Goal: Task Accomplishment & Management: Use online tool/utility

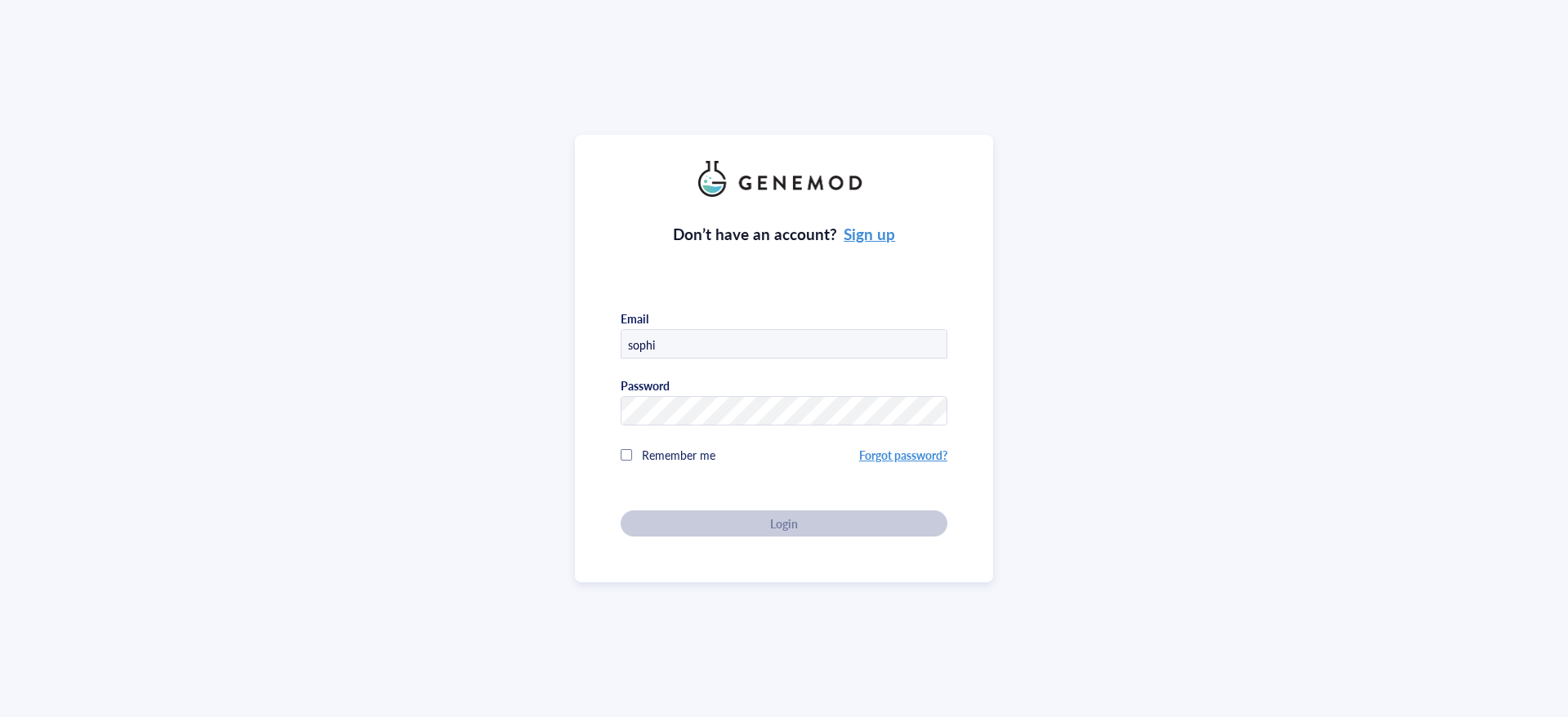
type input "sophia.scheffler@slh.wisc.edu"
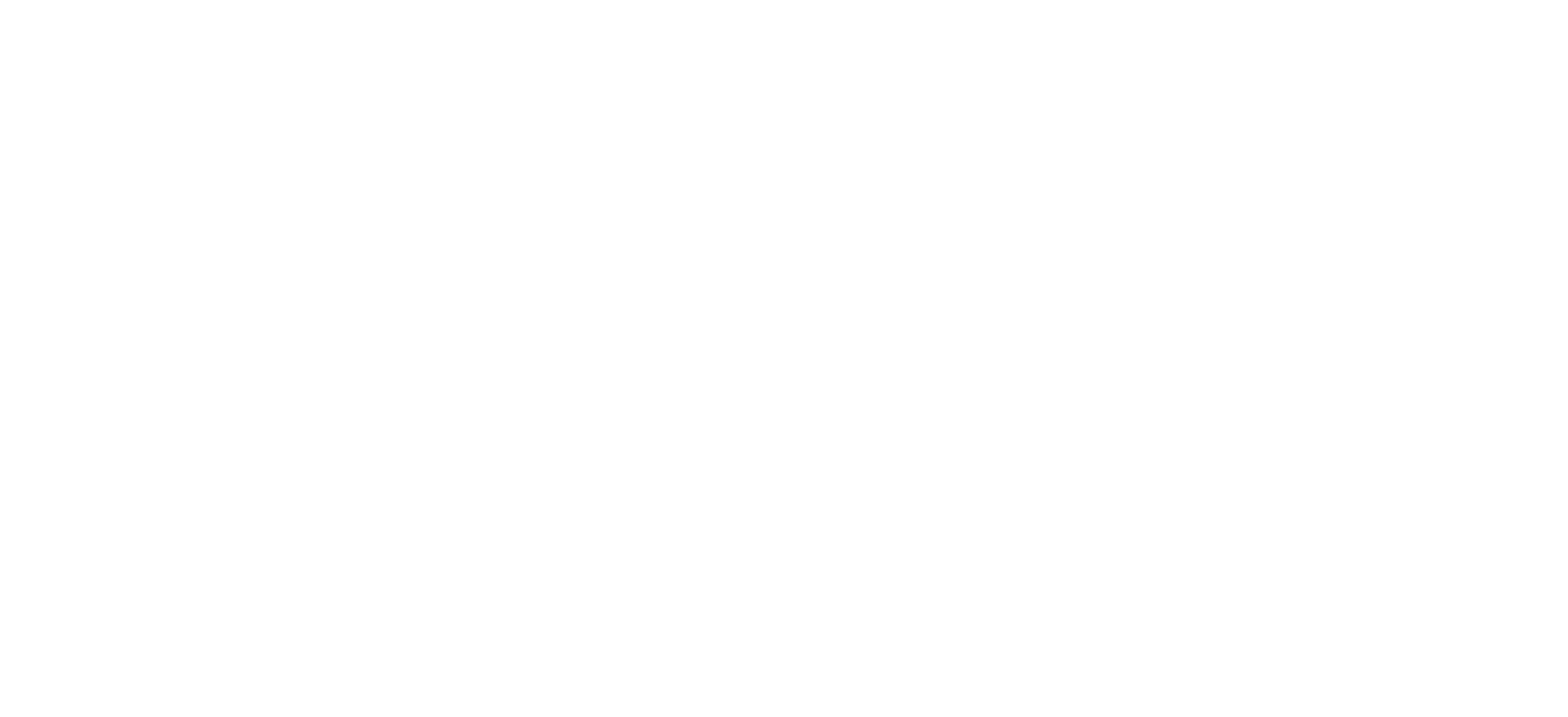
click at [591, 93] on div at bounding box center [784, 358] width 1568 height 717
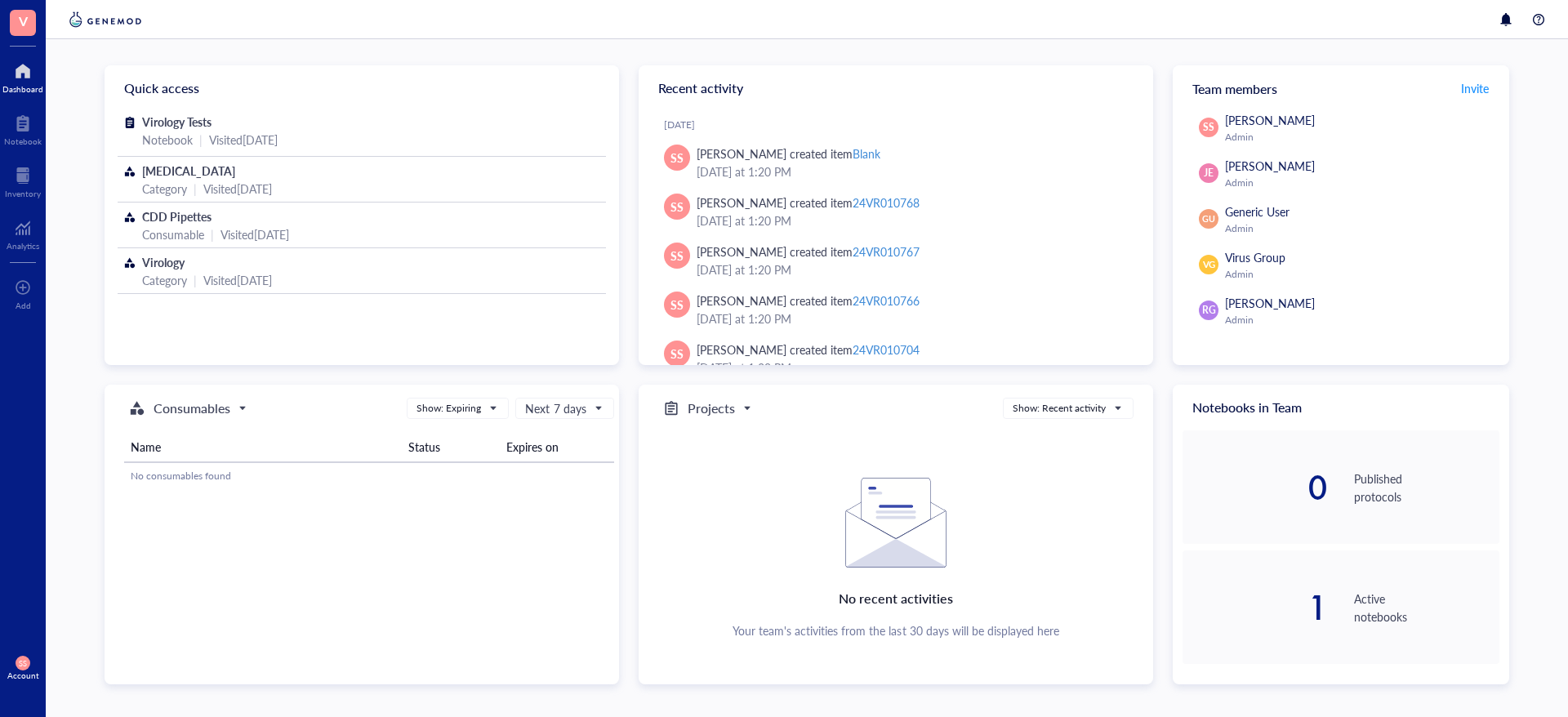
click at [26, 35] on span "V" at bounding box center [22, 22] width 26 height 26
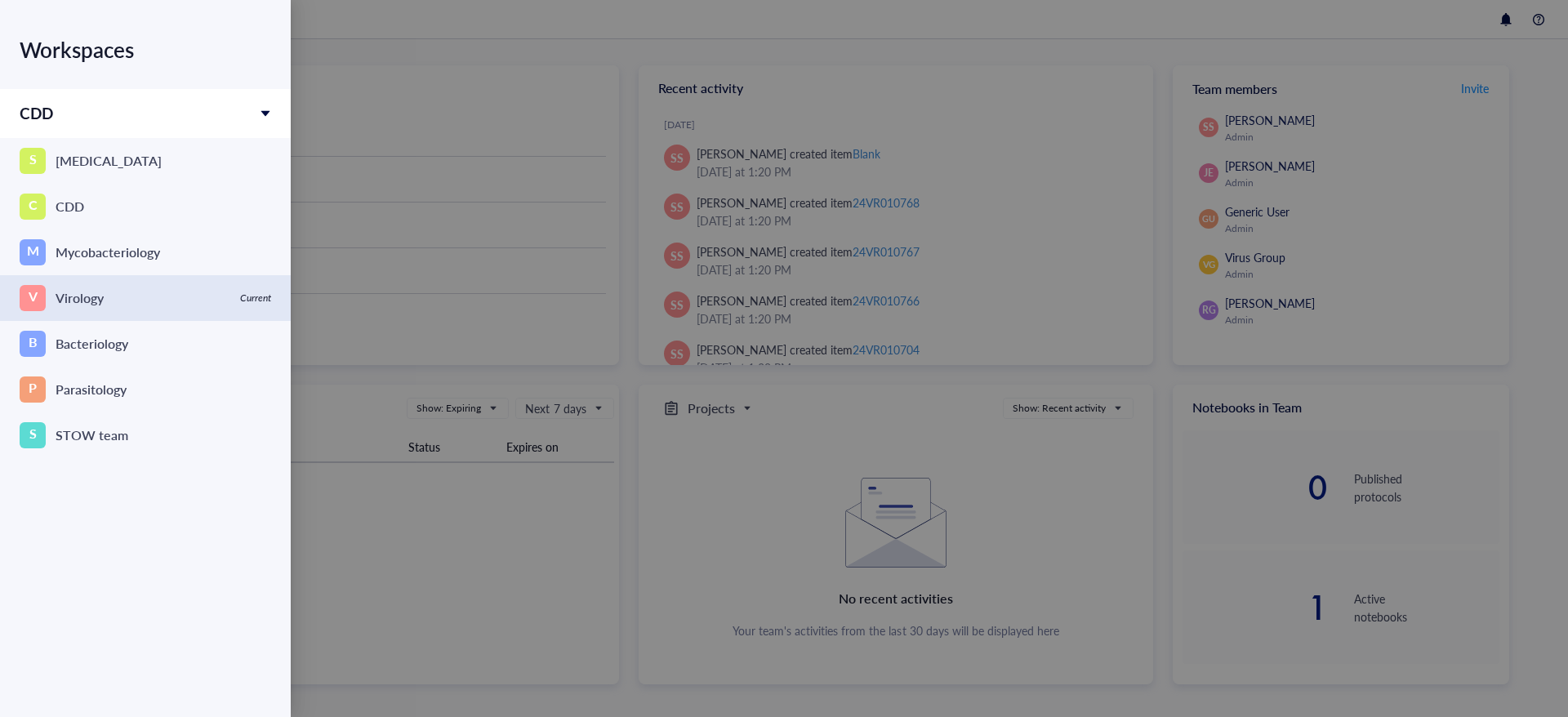
click at [73, 295] on div "Virology" at bounding box center [79, 297] width 48 height 22
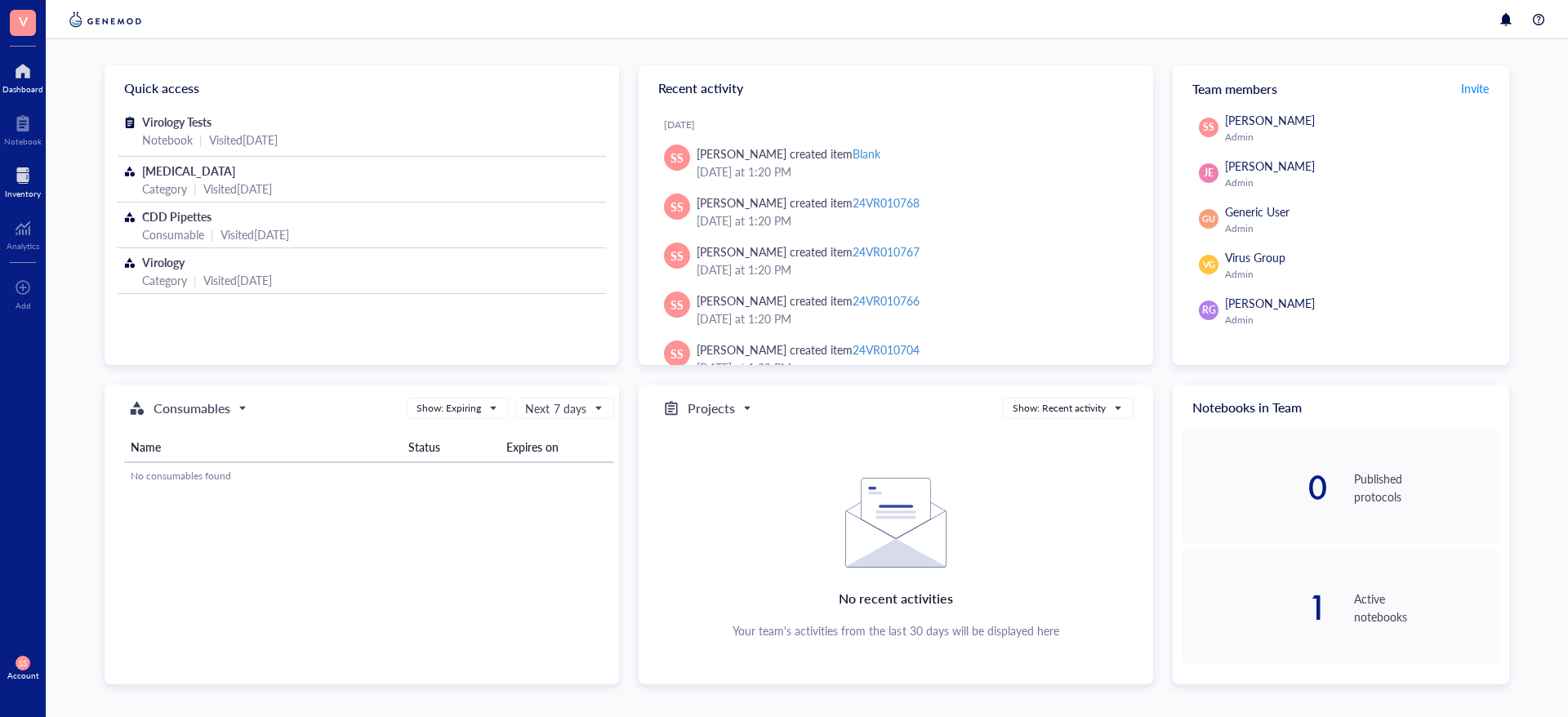
click at [22, 185] on div at bounding box center [22, 175] width 36 height 26
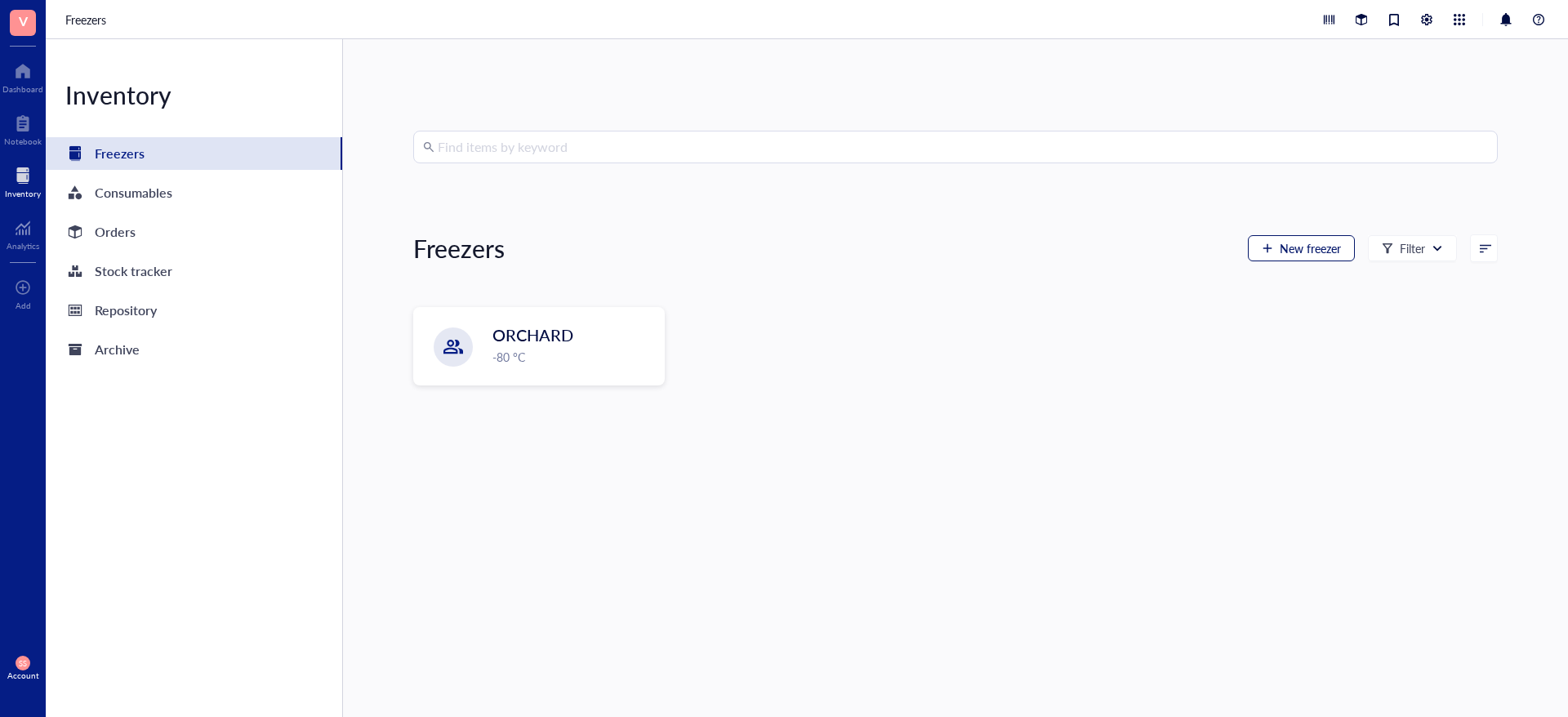
click at [1317, 249] on span "New freezer" at bounding box center [1310, 247] width 61 height 13
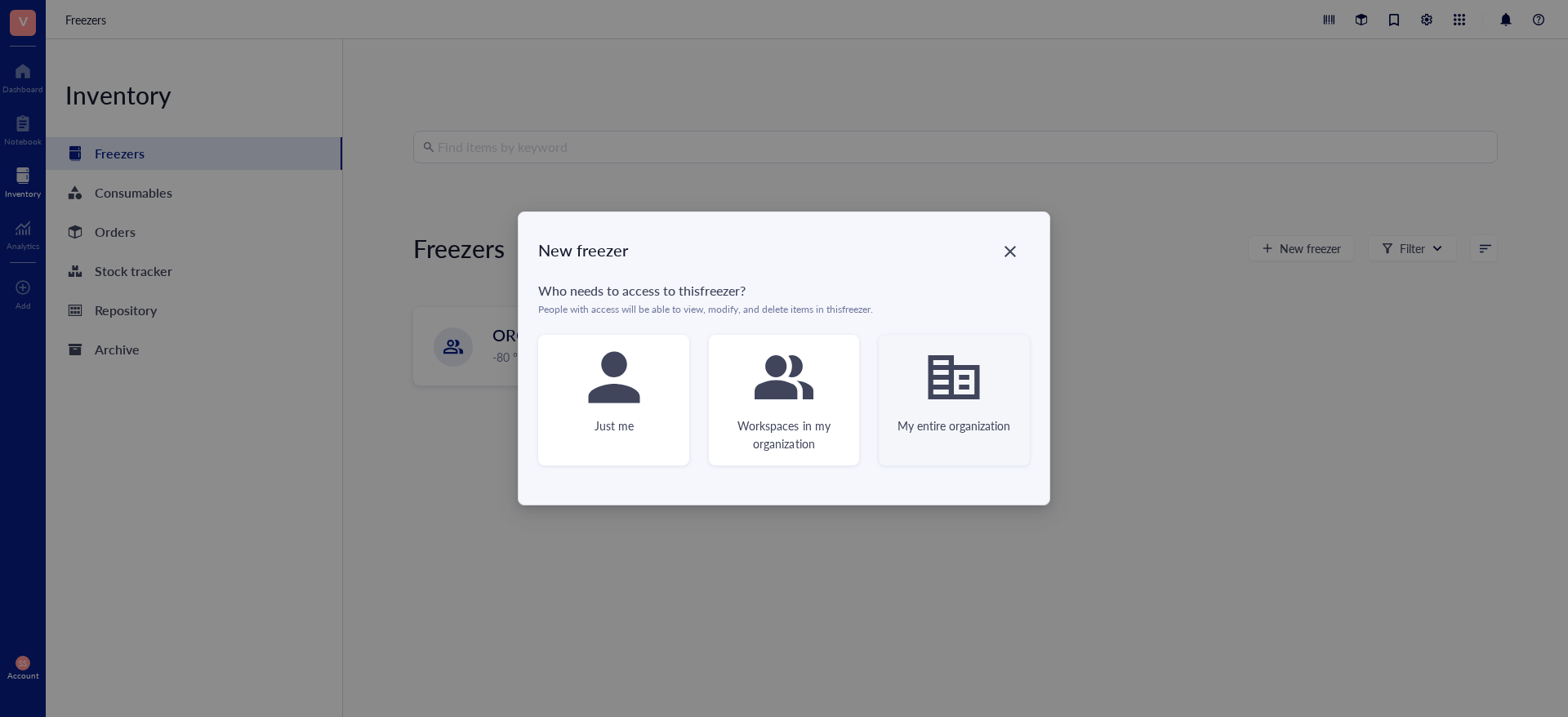
click at [932, 393] on icon at bounding box center [954, 377] width 52 height 44
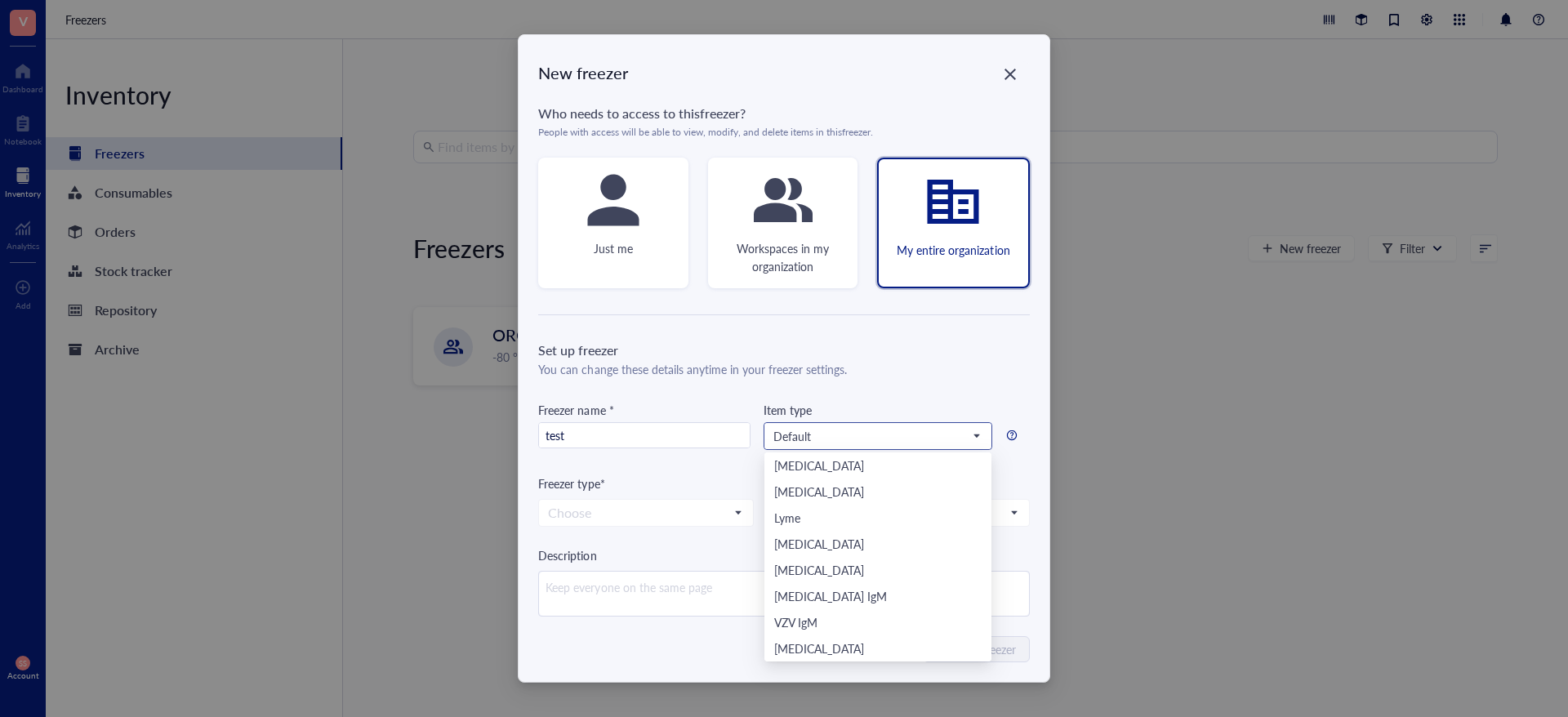
click at [884, 431] on span "Default" at bounding box center [876, 435] width 206 height 15
type input "test"
click at [881, 424] on input "search" at bounding box center [870, 435] width 194 height 24
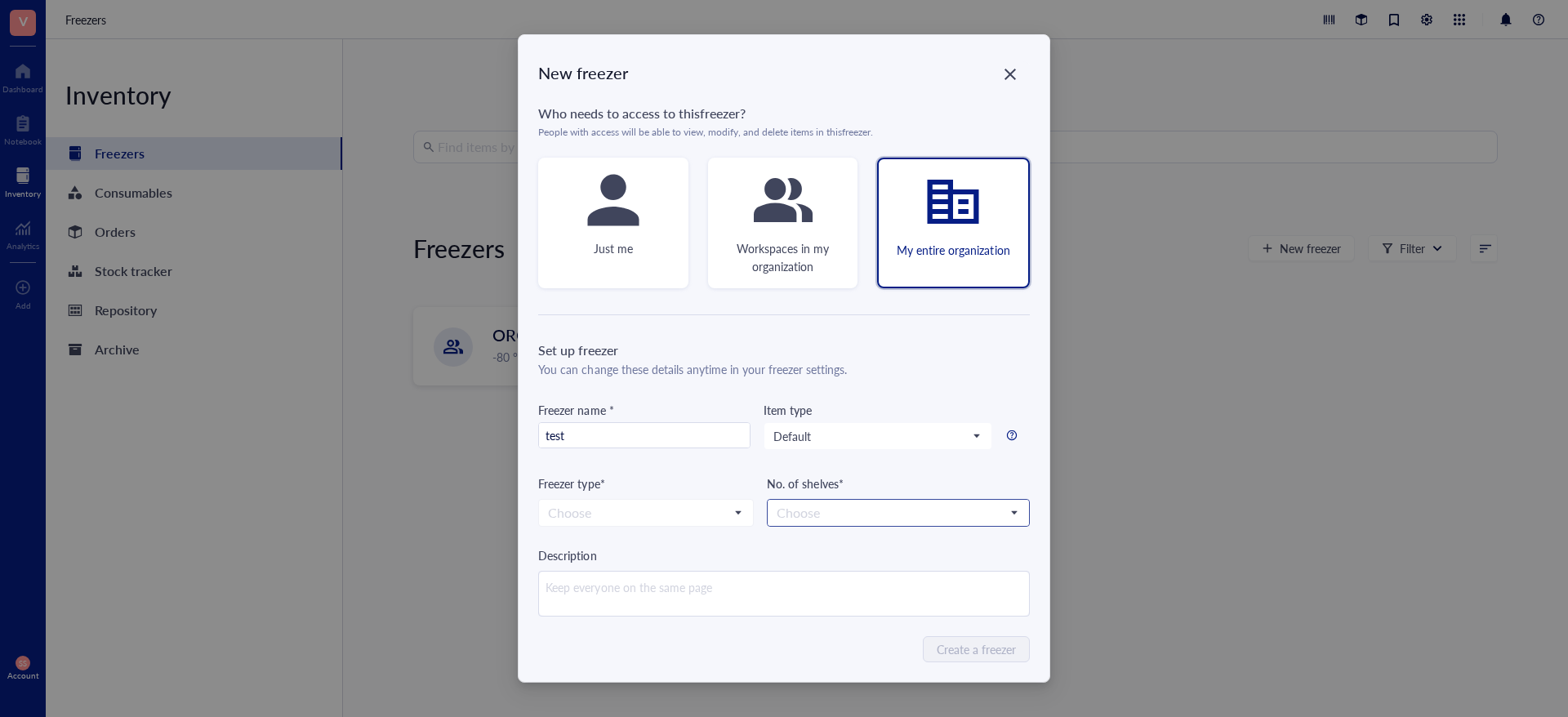
click at [788, 518] on input "search" at bounding box center [891, 512] width 228 height 24
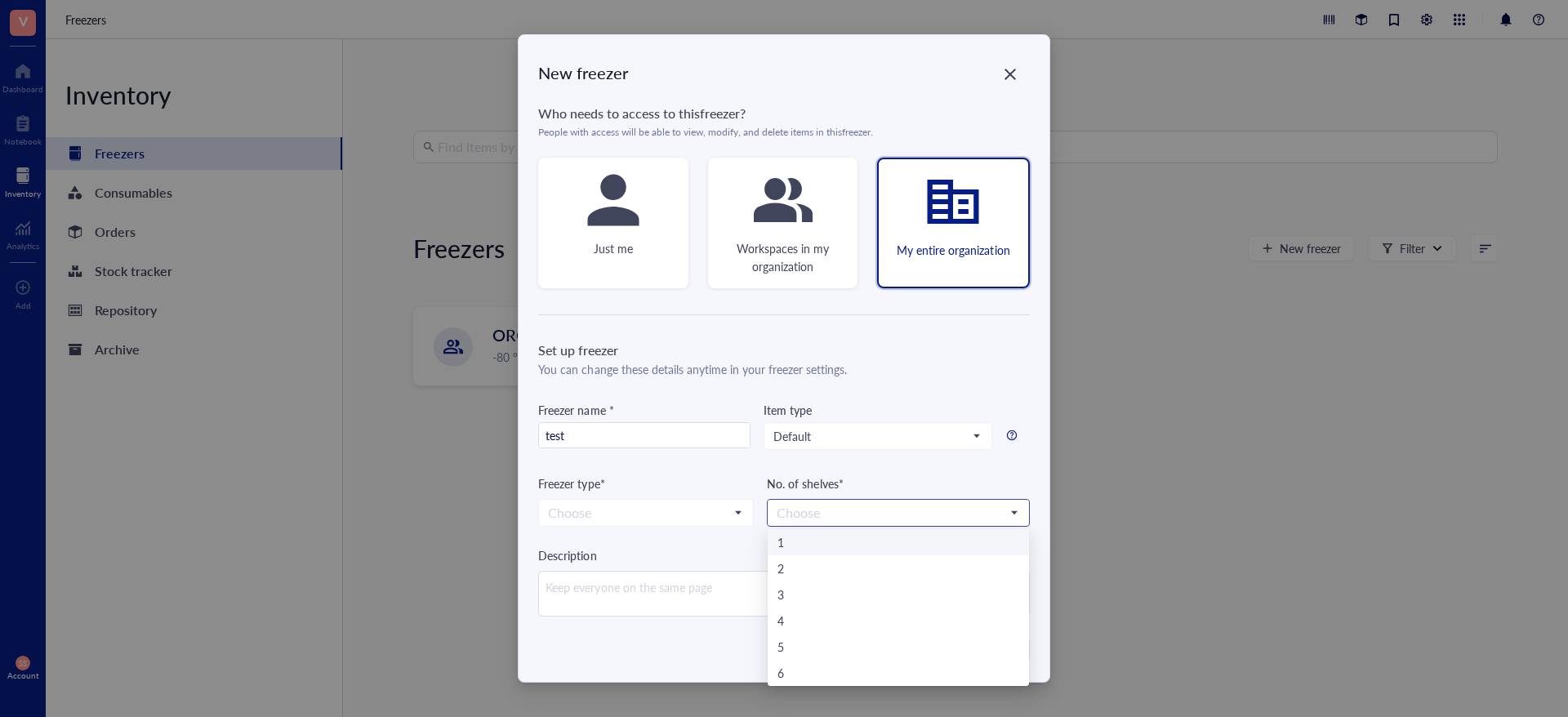
click at [797, 543] on div "1" at bounding box center [898, 542] width 241 height 18
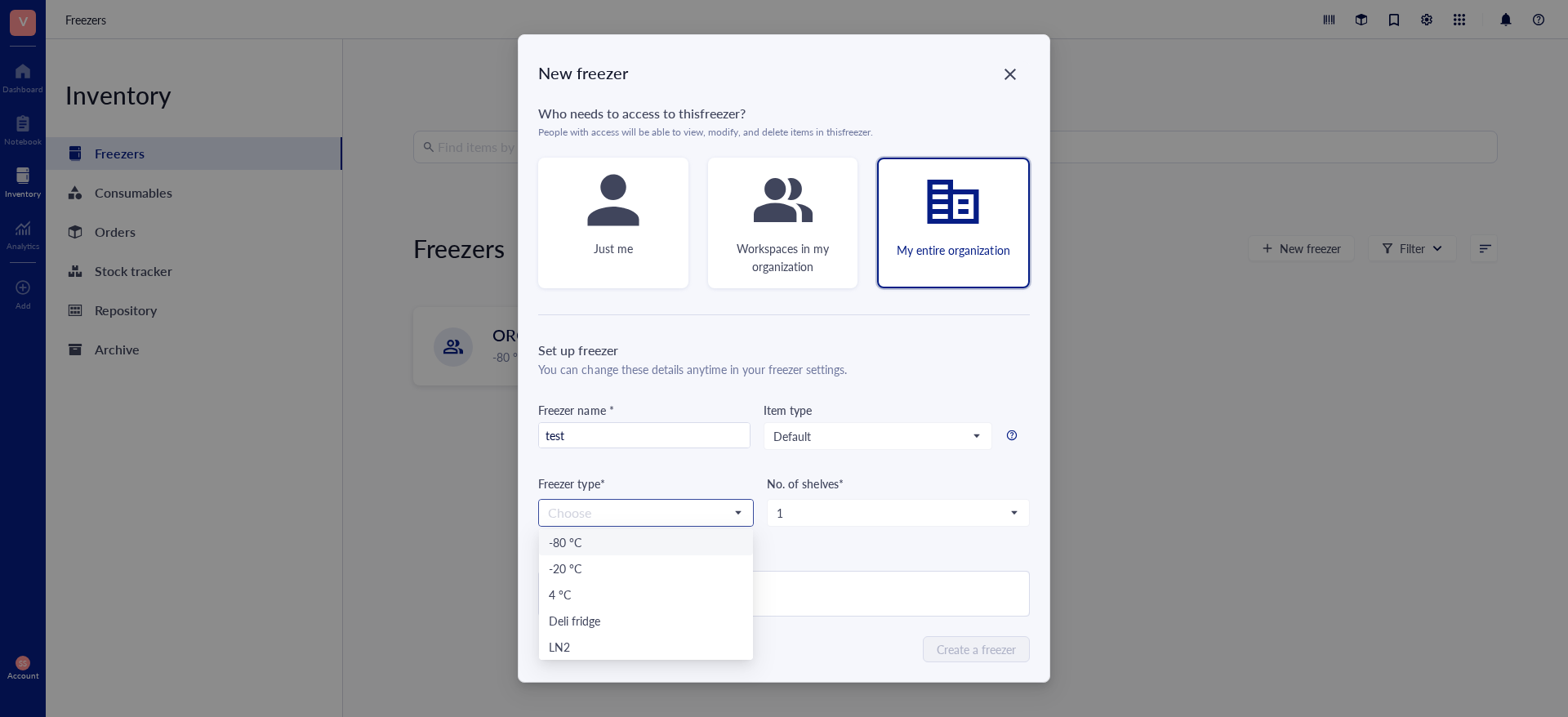
click at [706, 505] on input "search" at bounding box center [638, 512] width 181 height 24
click at [674, 546] on div "-80 °C" at bounding box center [645, 542] width 194 height 18
click at [993, 642] on span "Create a freezer" at bounding box center [976, 649] width 79 height 18
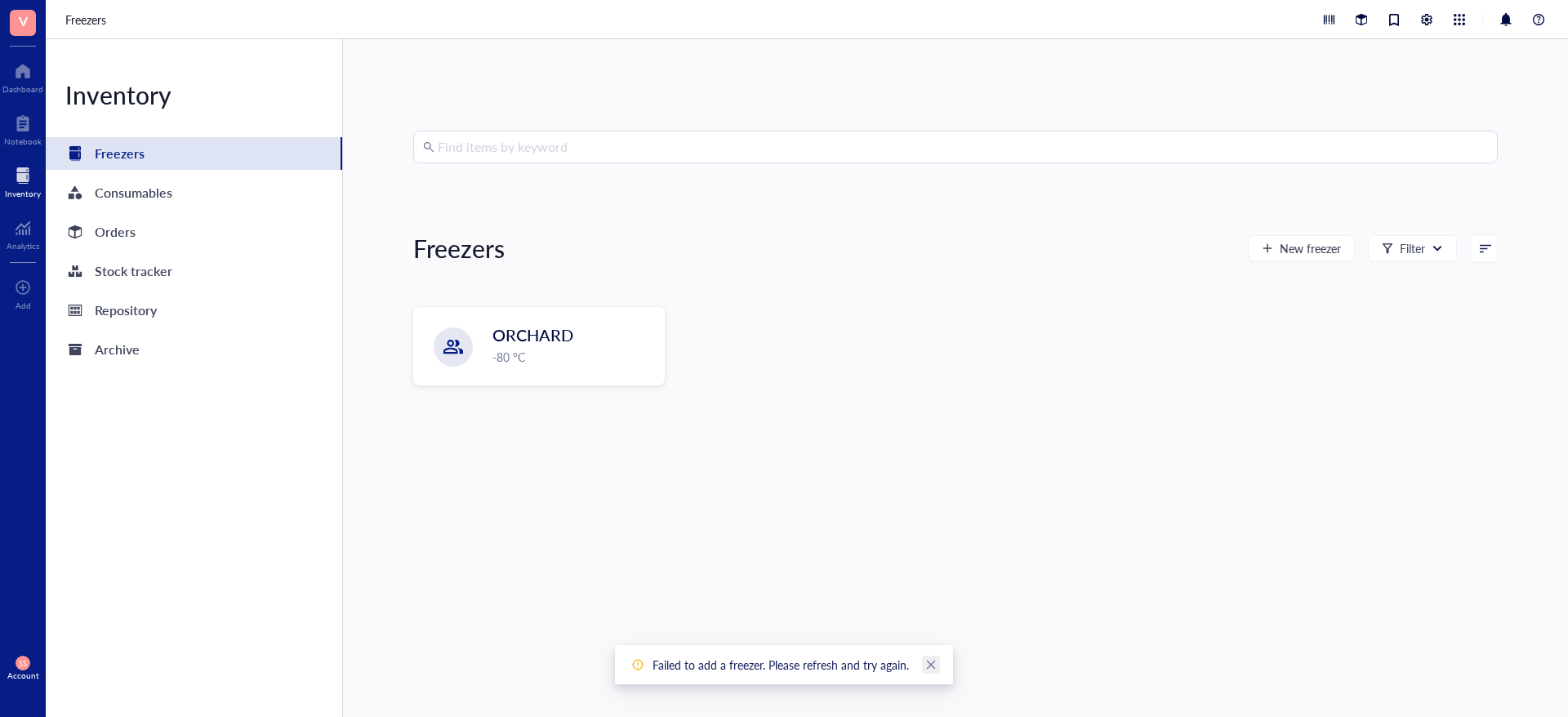
click at [928, 660] on icon "close" at bounding box center [931, 664] width 9 height 9
